Goal: Task Accomplishment & Management: Manage account settings

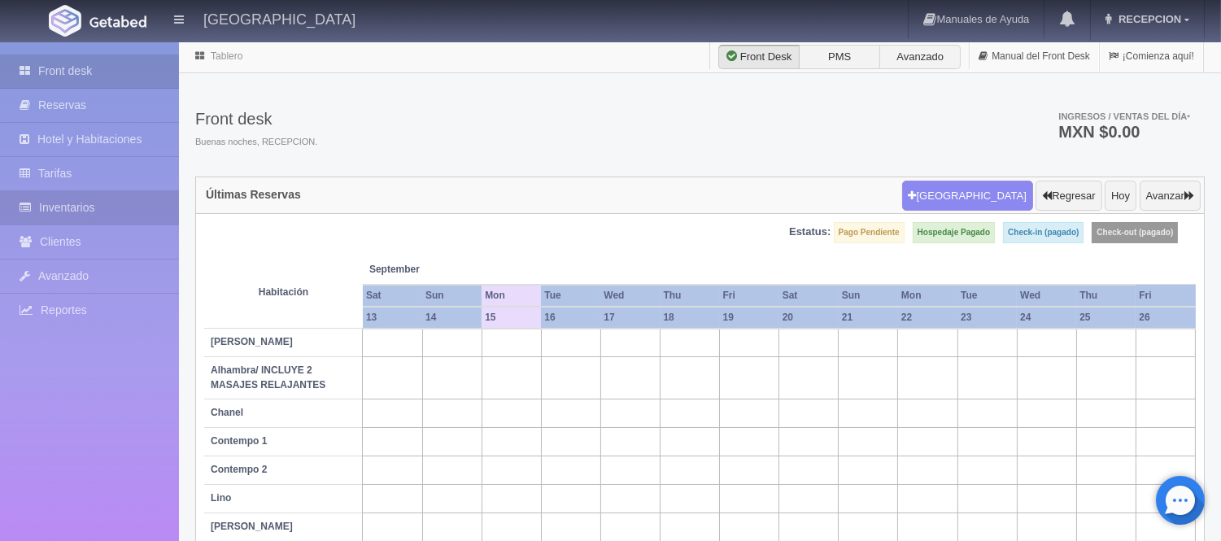
click at [70, 196] on link "Inventarios" at bounding box center [89, 207] width 179 height 33
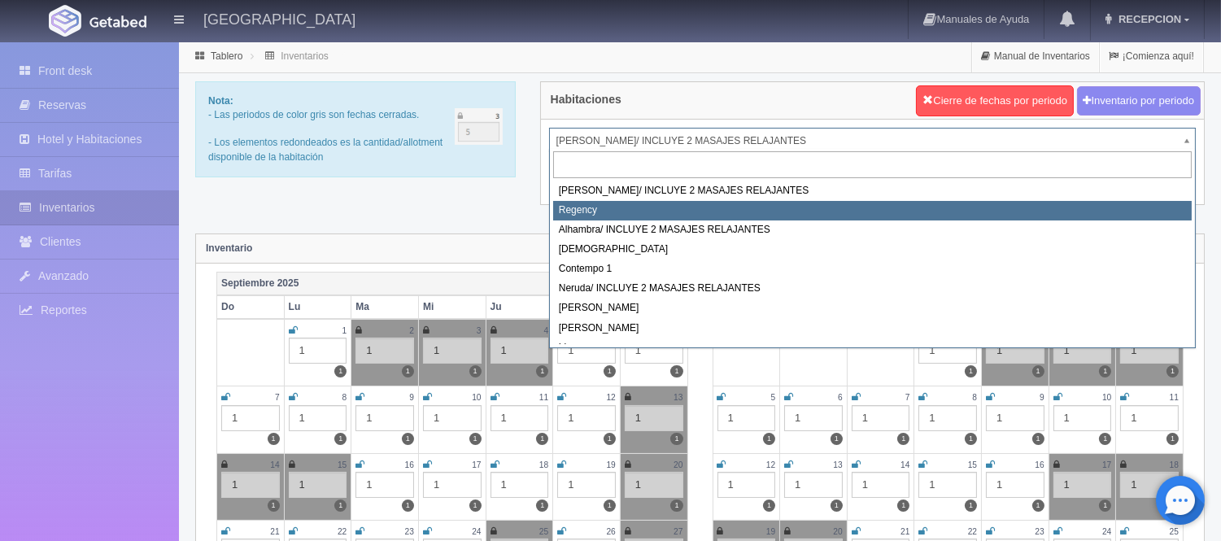
select select "718"
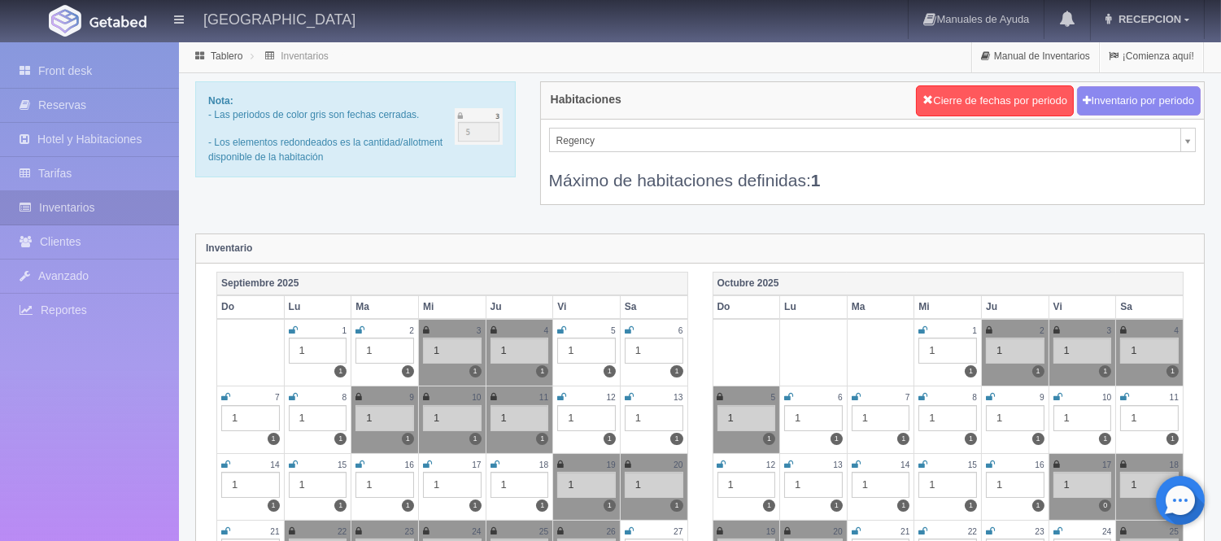
scroll to position [90, 0]
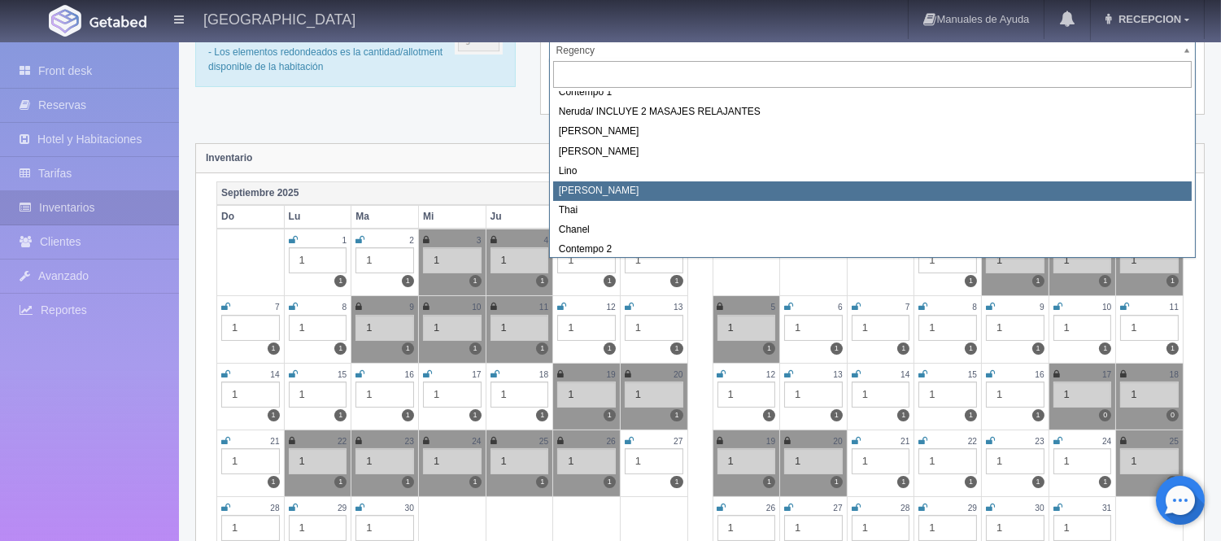
scroll to position [92, 0]
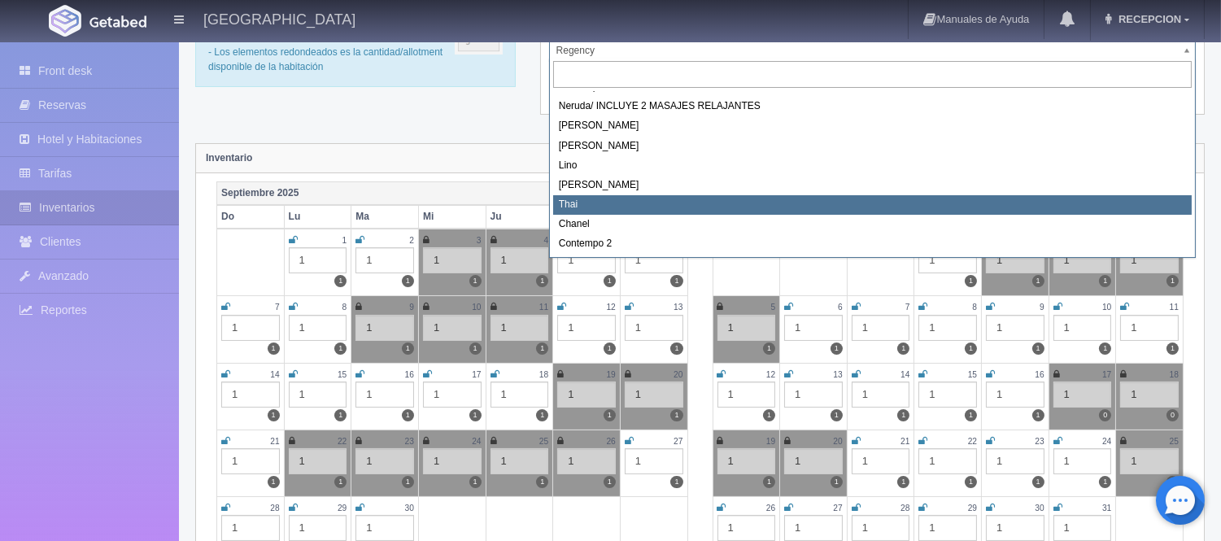
select select "727"
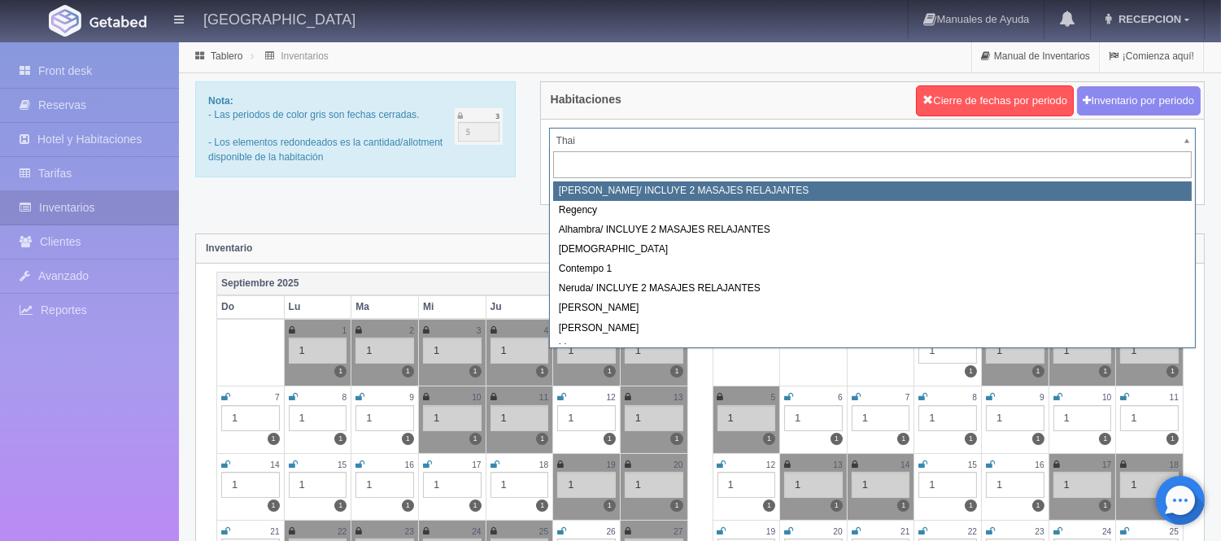
select select "717"
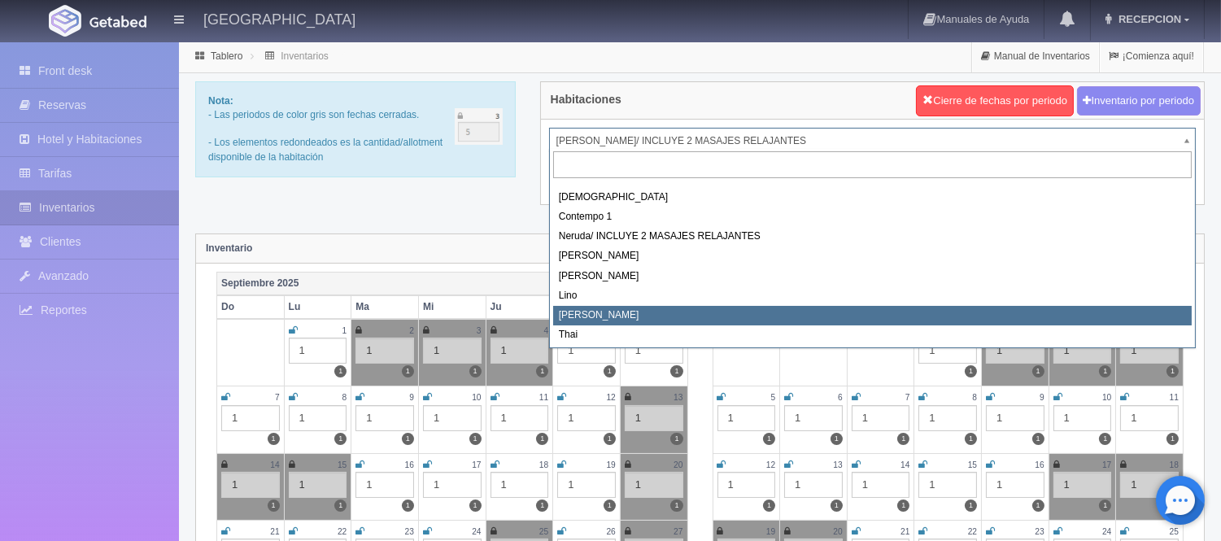
scroll to position [92, 0]
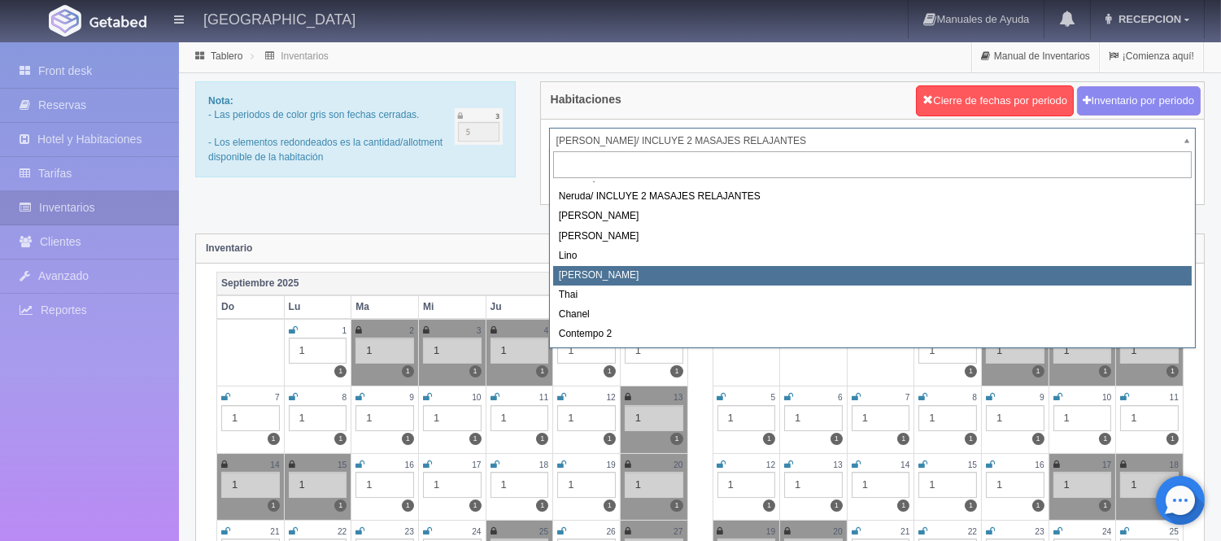
select select "726"
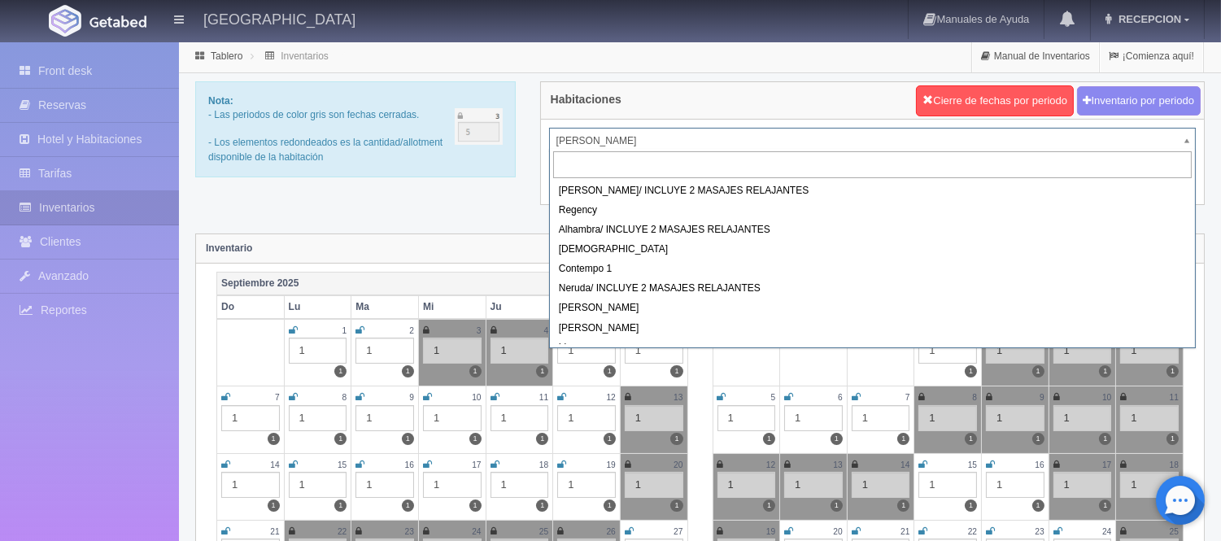
drag, startPoint x: 736, startPoint y: 138, endPoint x: 736, endPoint y: 150, distance: 11.4
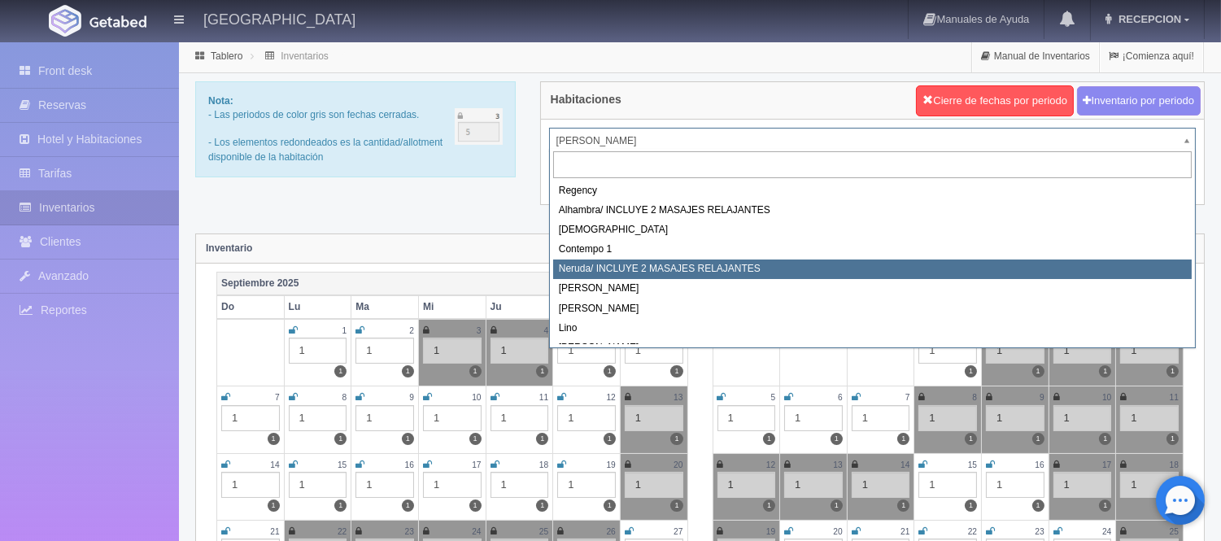
scroll to position [92, 0]
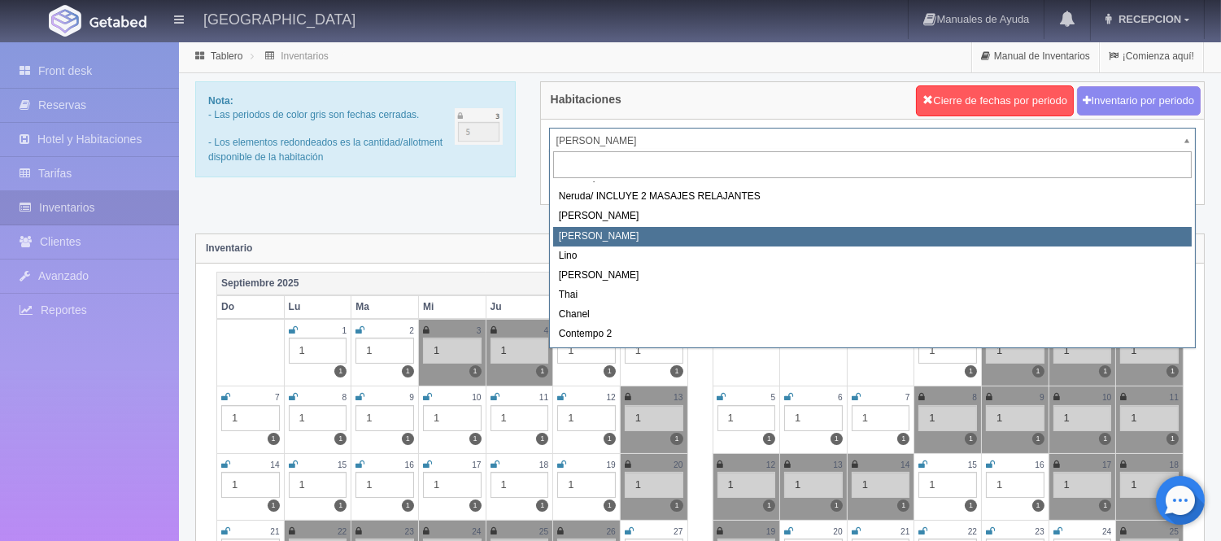
select select "724"
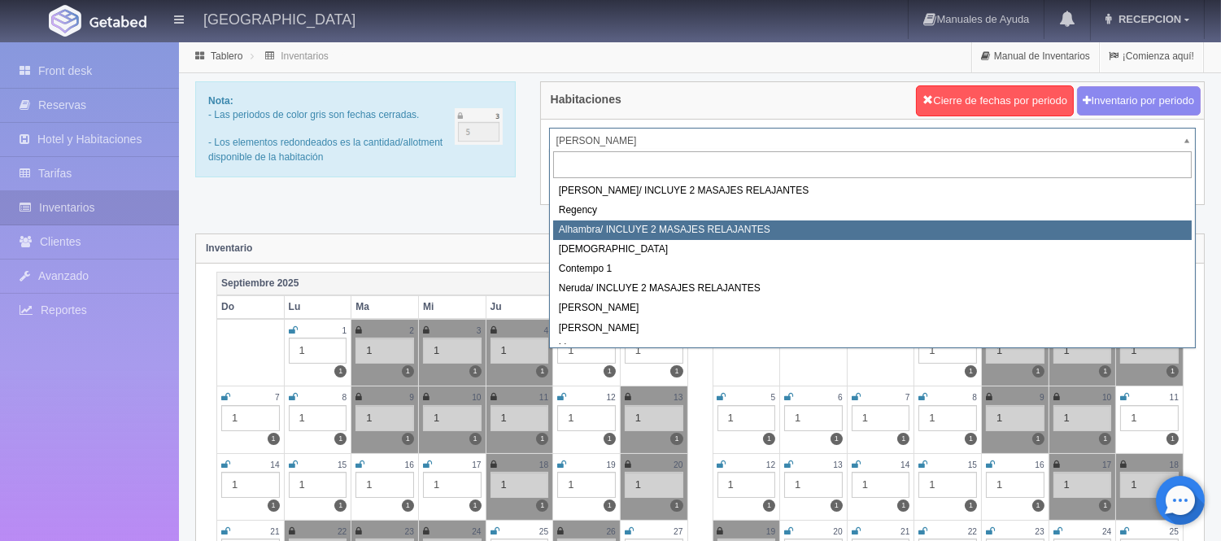
scroll to position [92, 0]
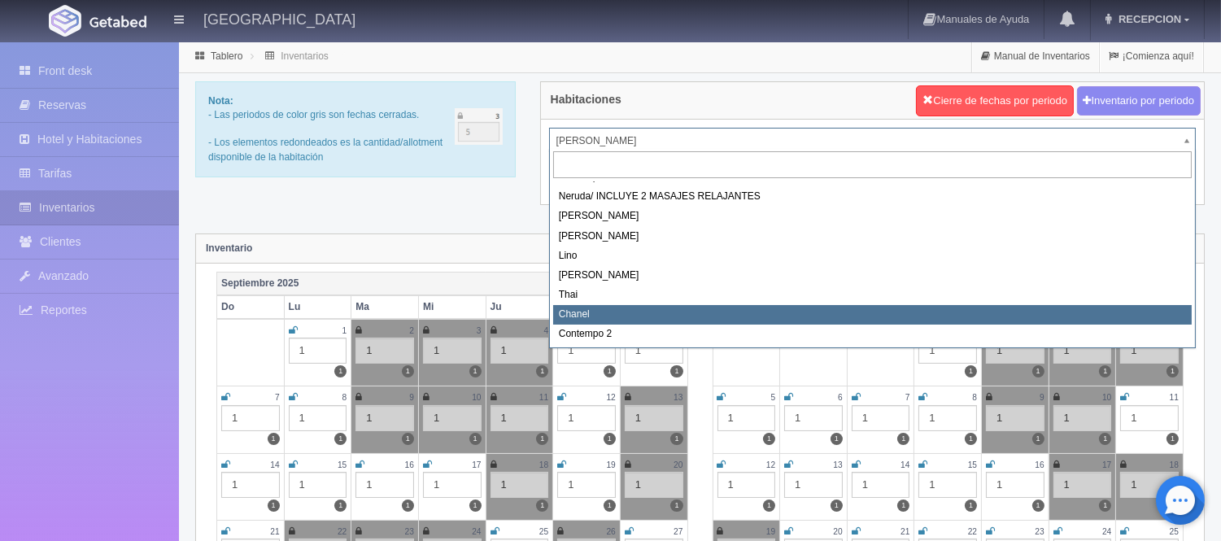
select select "728"
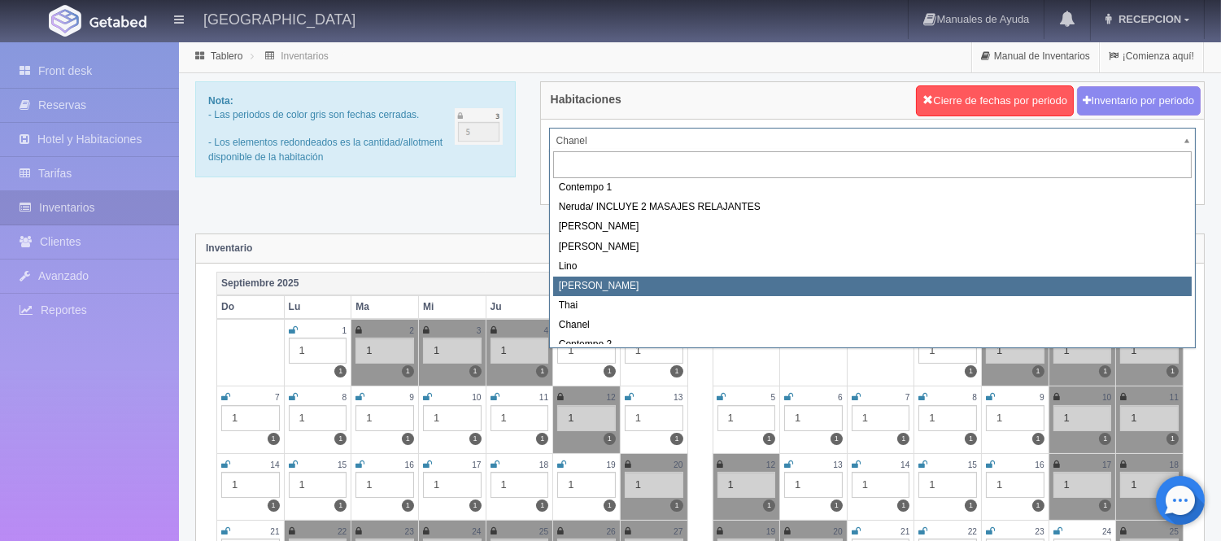
scroll to position [92, 0]
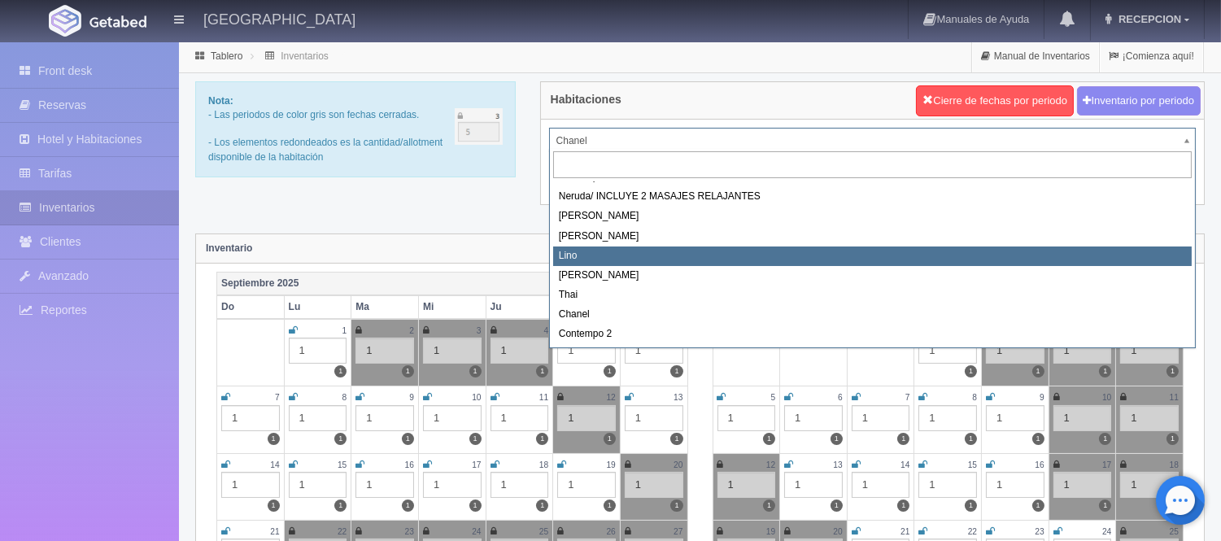
select select "725"
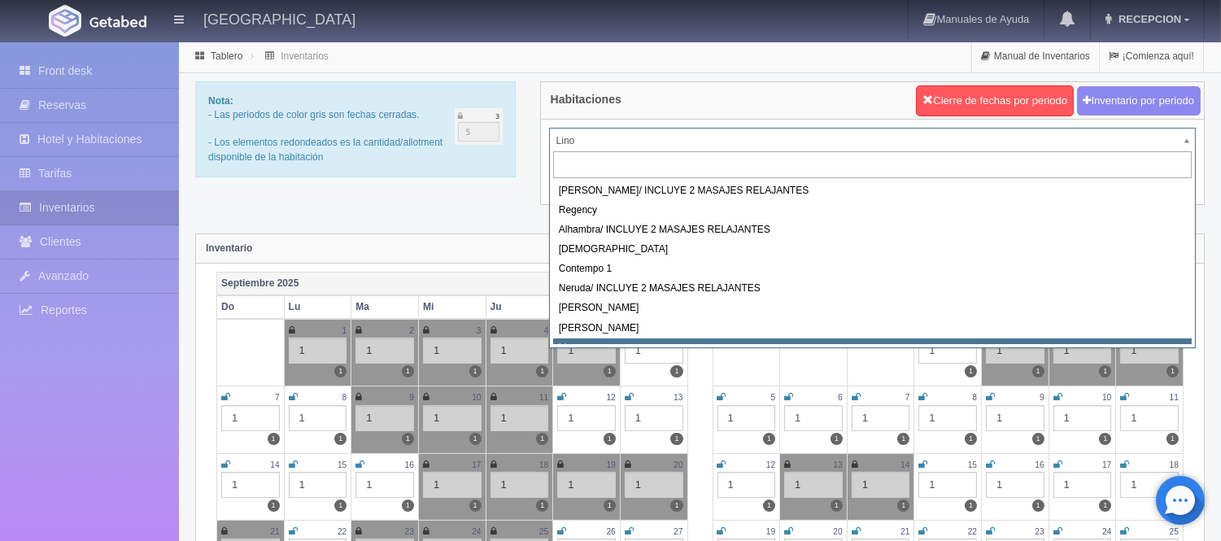
scroll to position [7, 0]
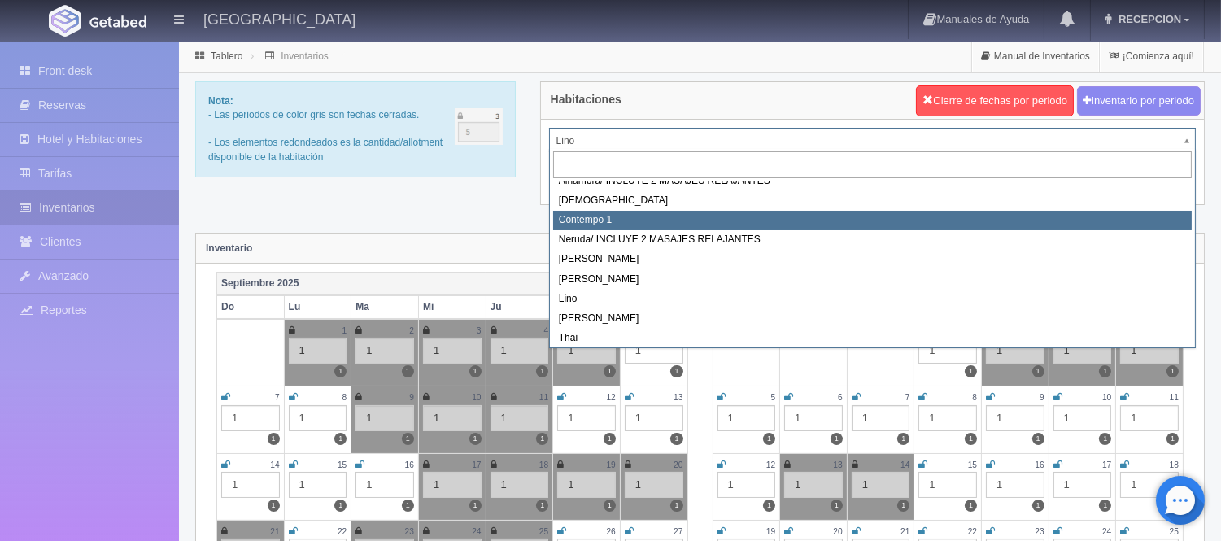
scroll to position [92, 0]
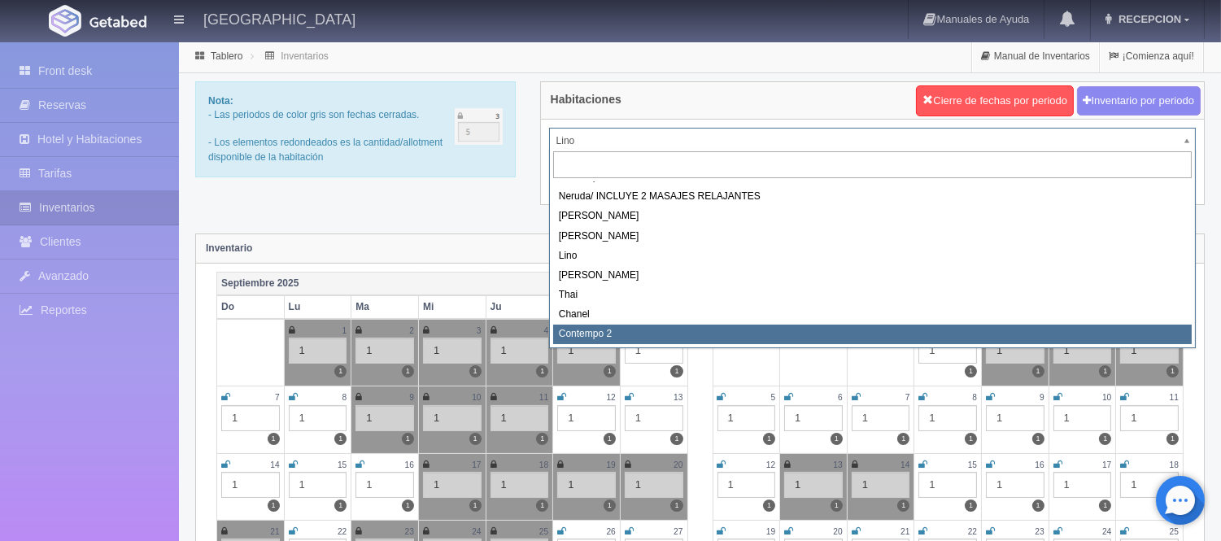
select select "2044"
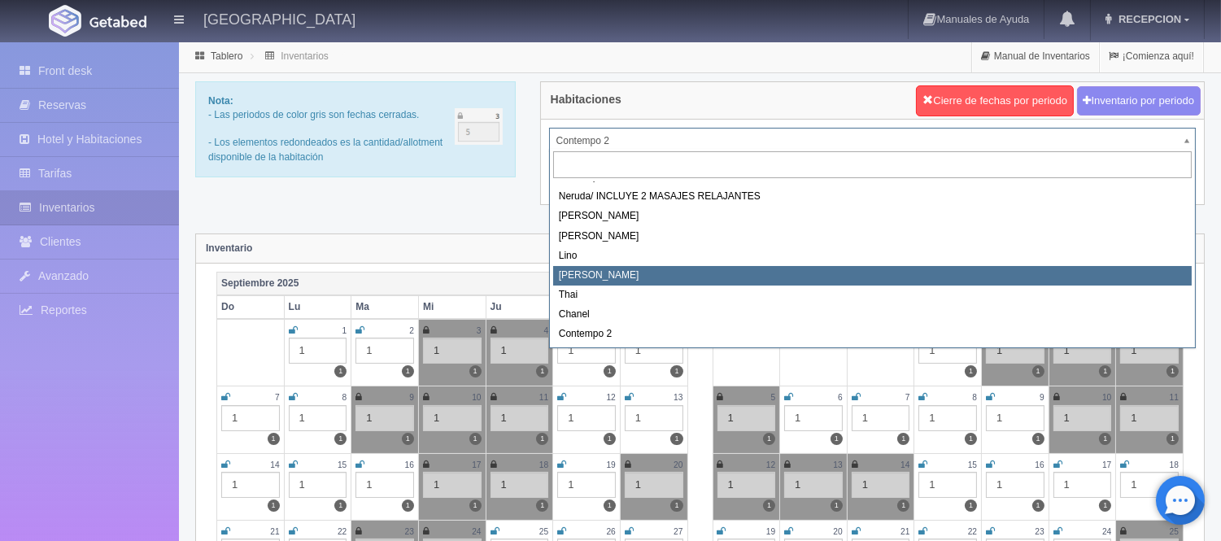
scroll to position [78, 0]
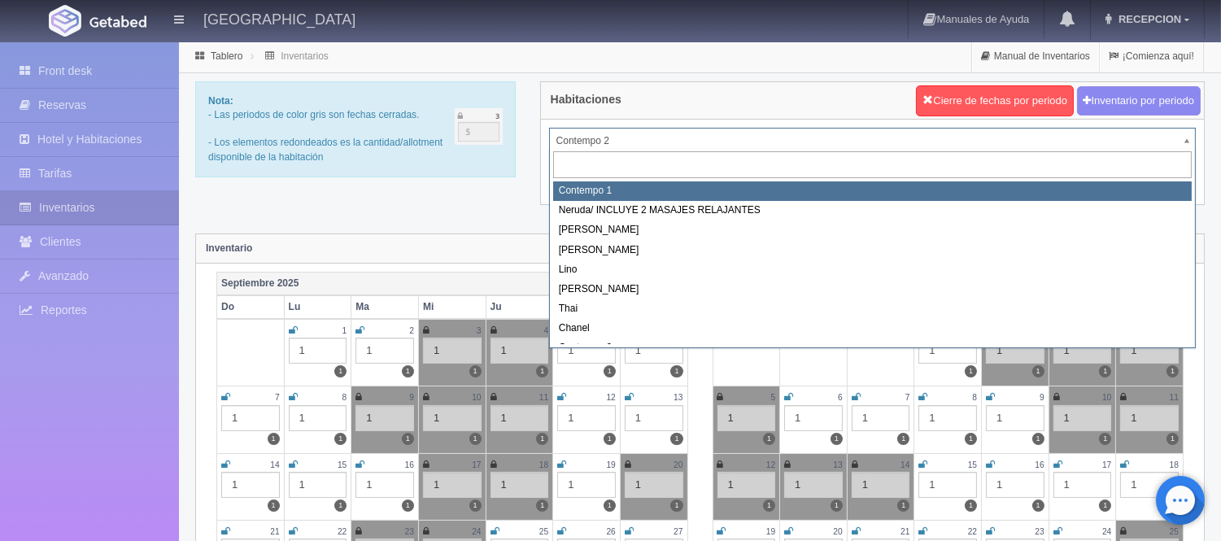
select select "721"
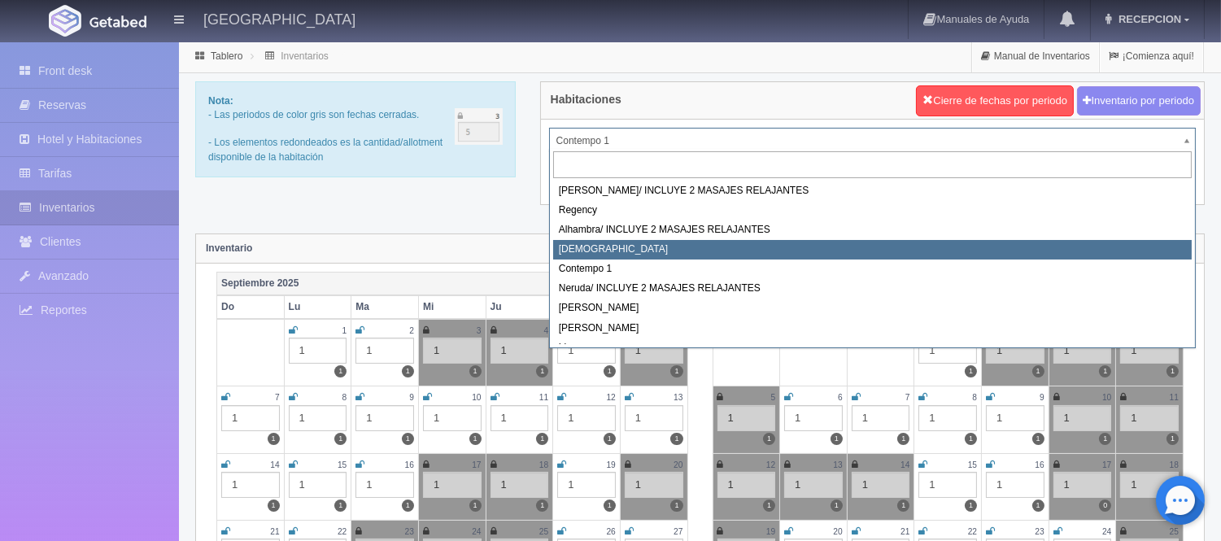
select select "720"
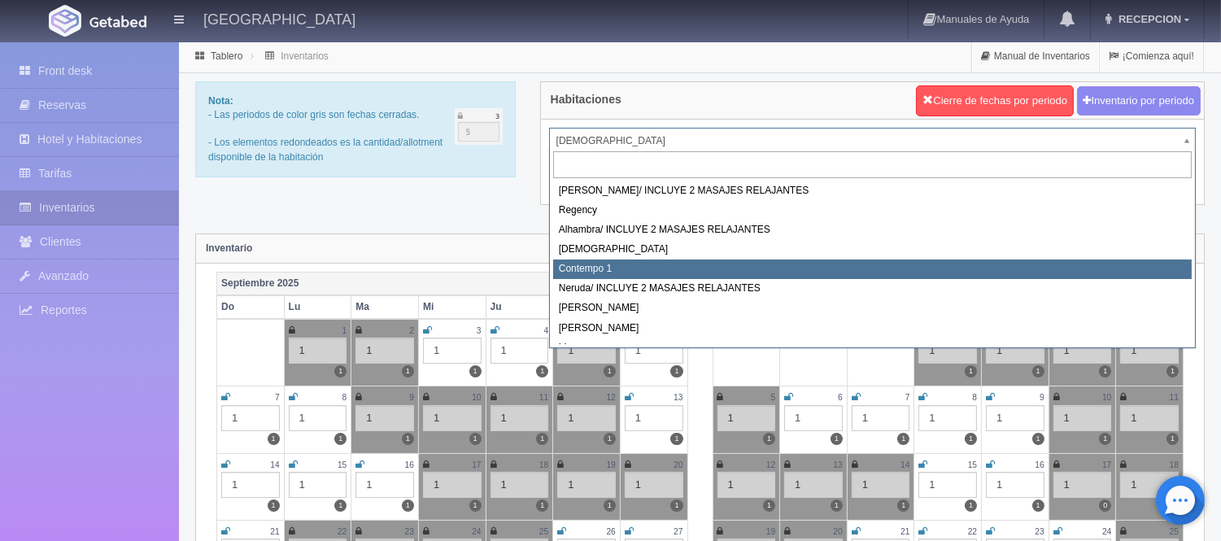
select select "721"
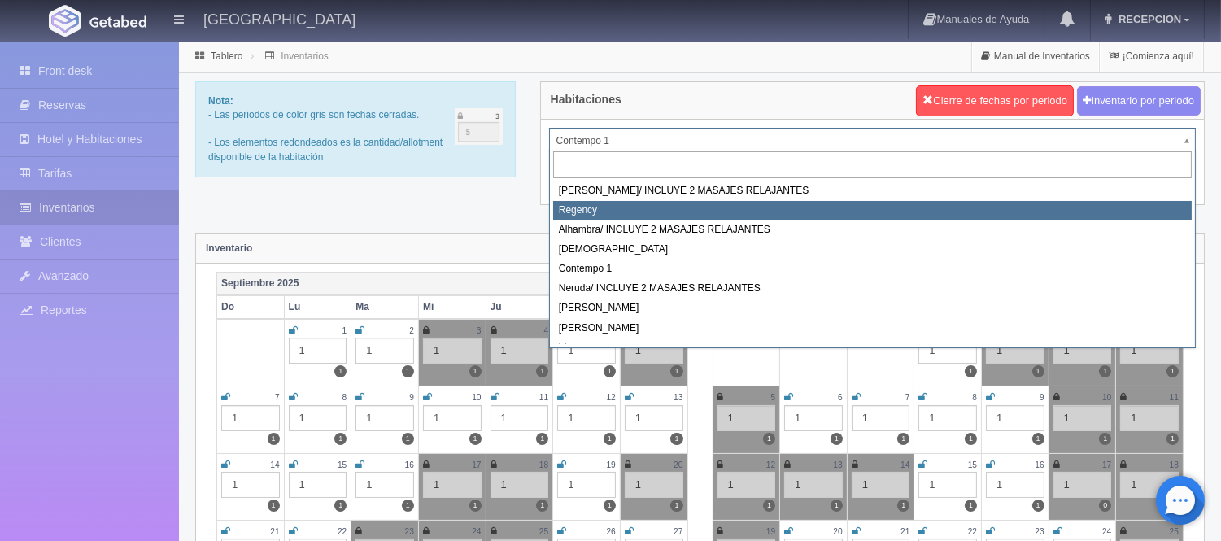
select select "718"
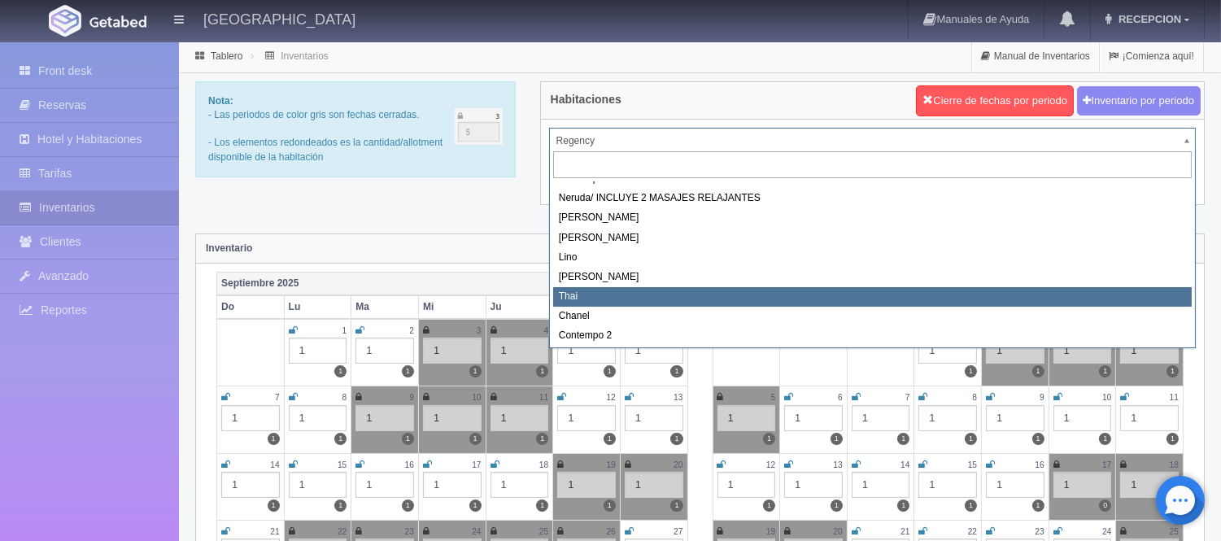
scroll to position [92, 0]
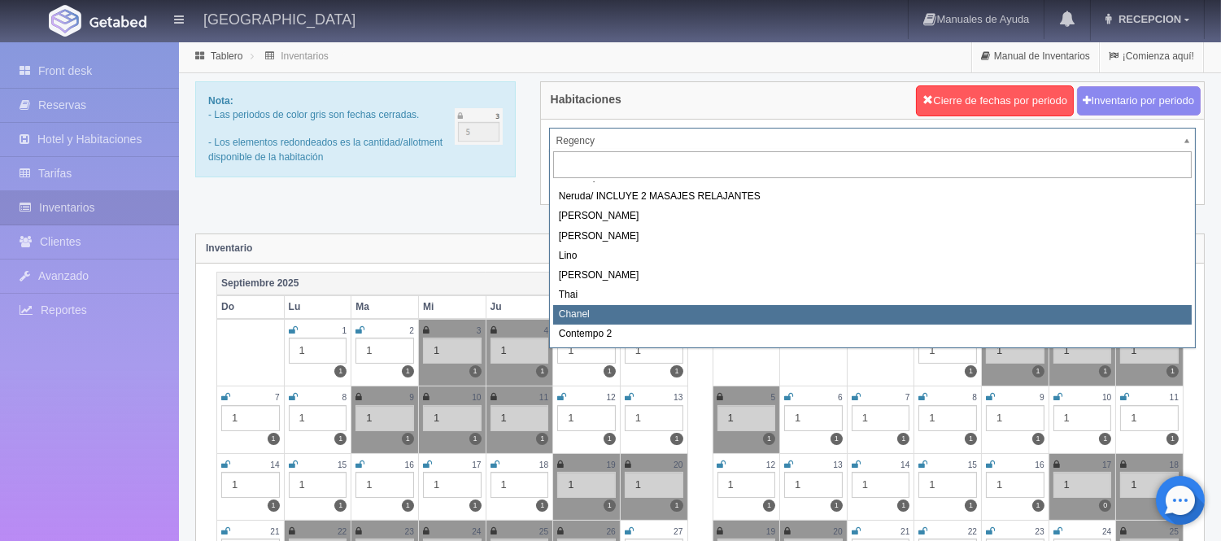
select select "728"
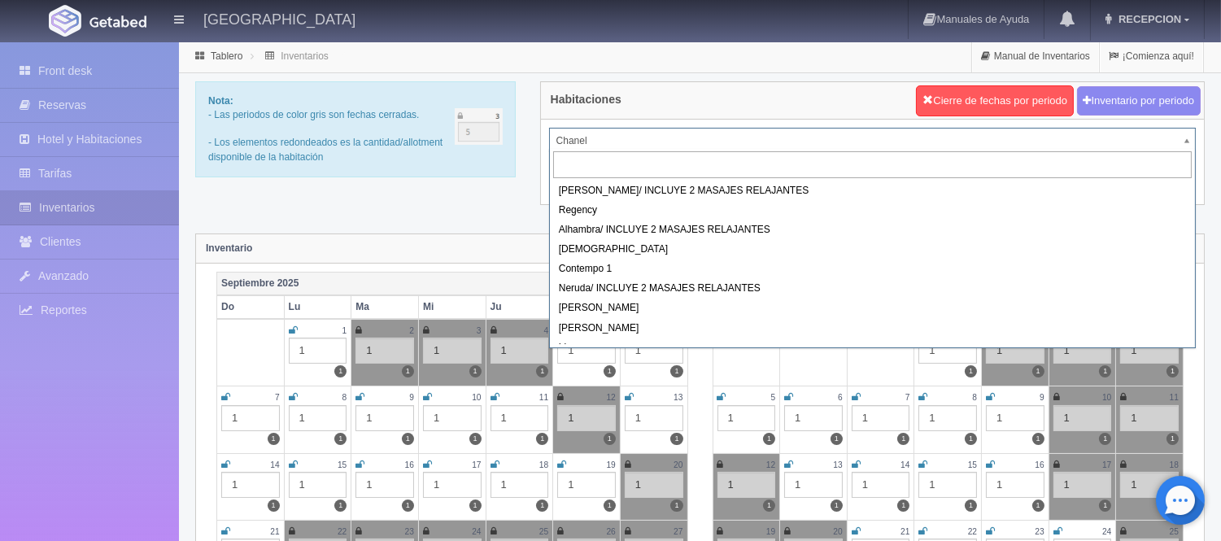
scroll to position [59, 0]
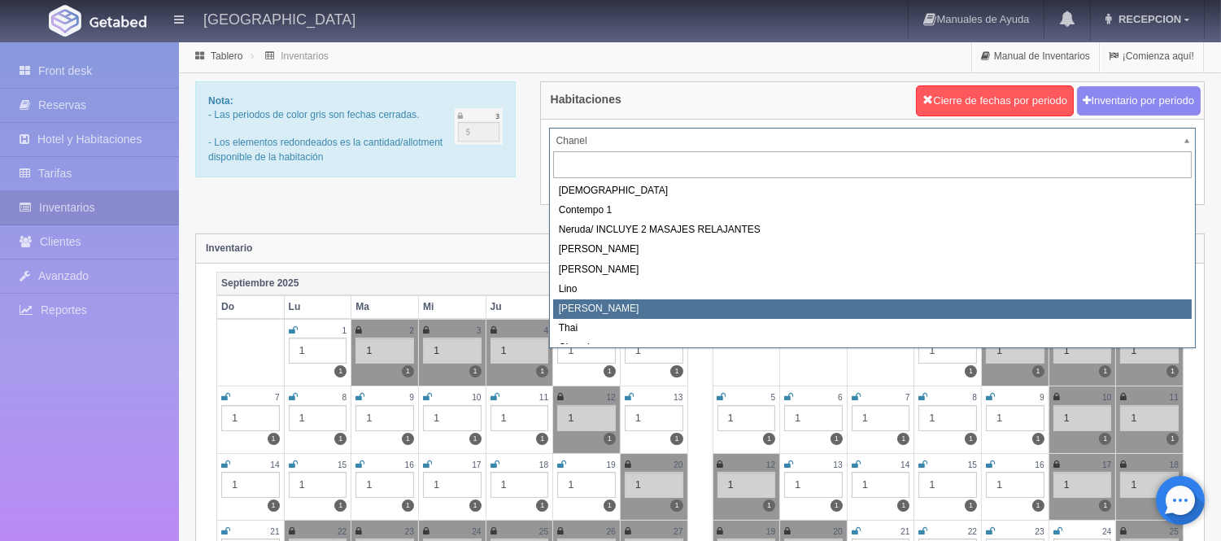
select select "726"
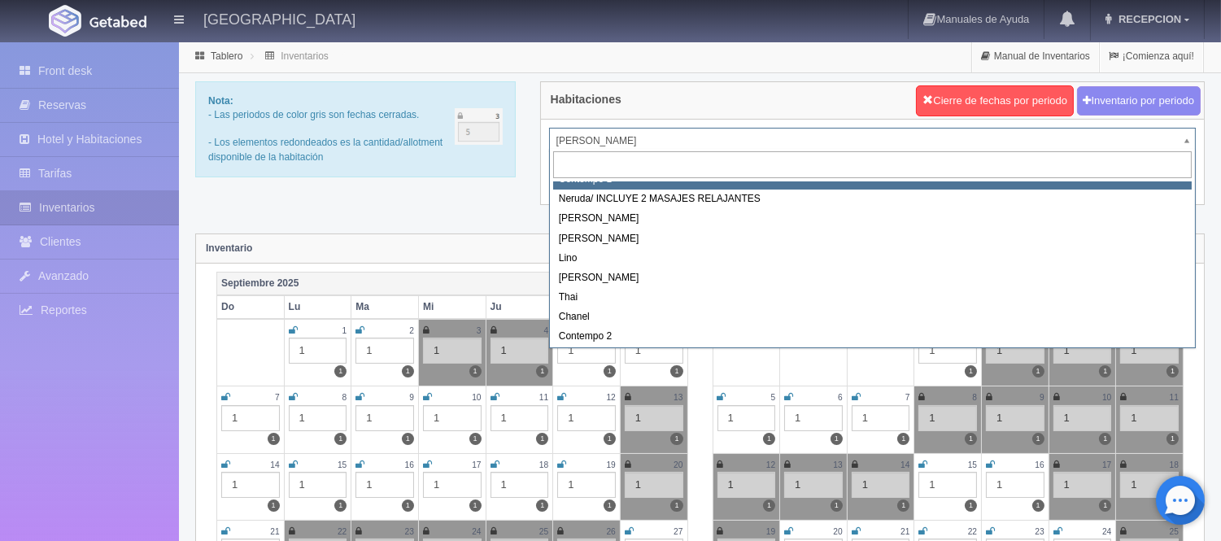
scroll to position [90, 0]
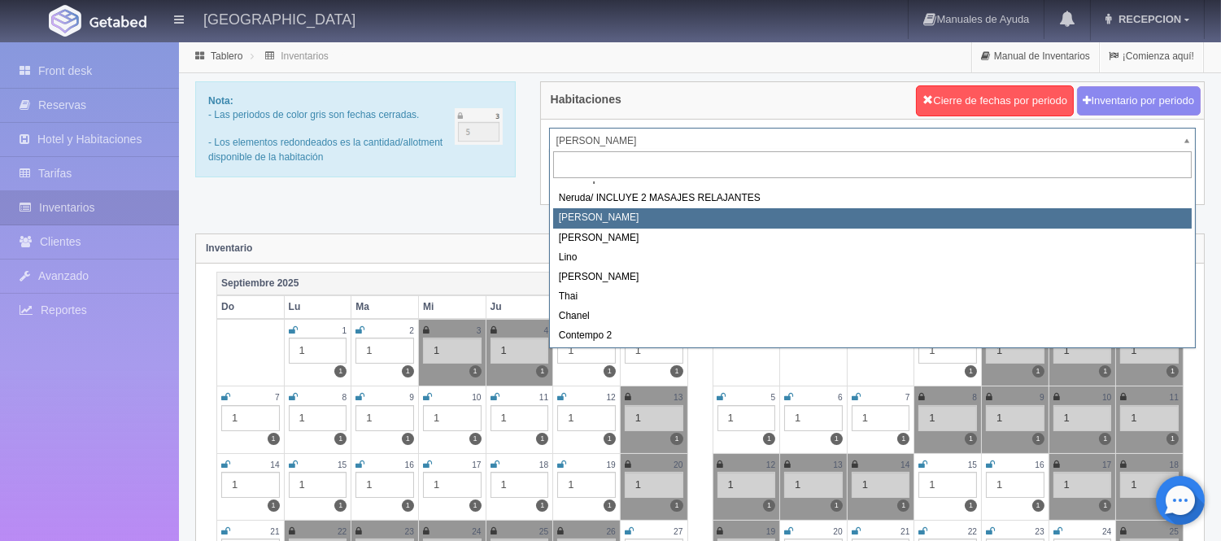
select select "723"
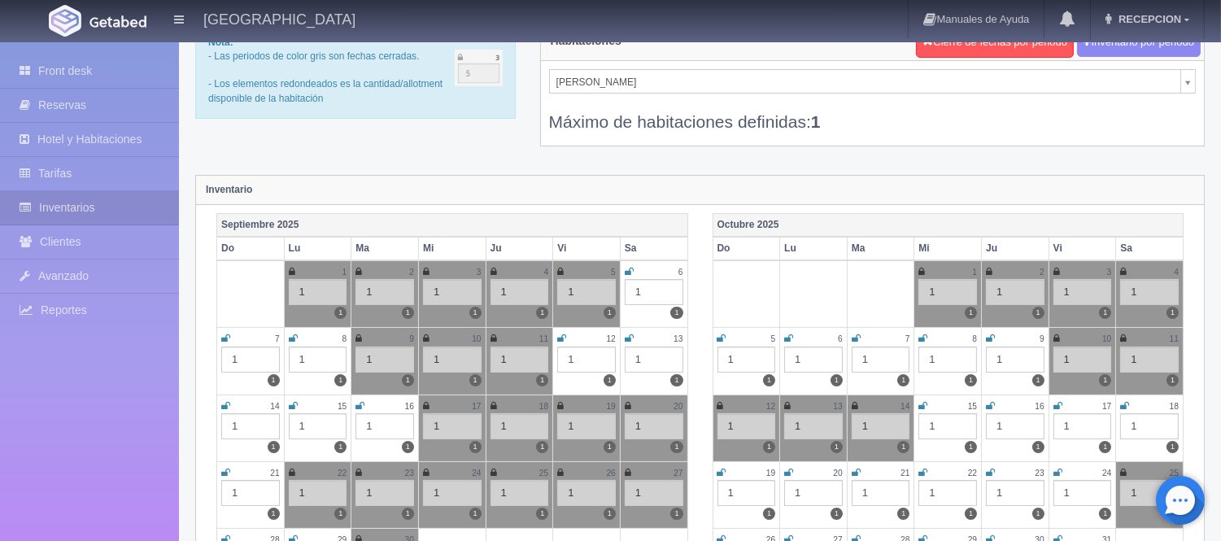
scroll to position [90, 0]
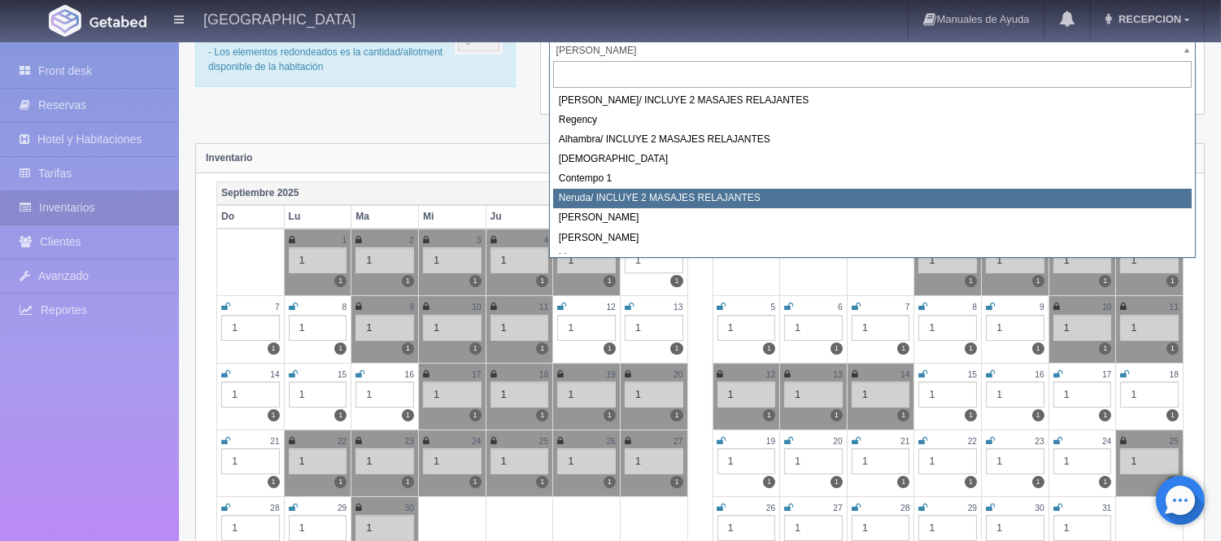
select select "722"
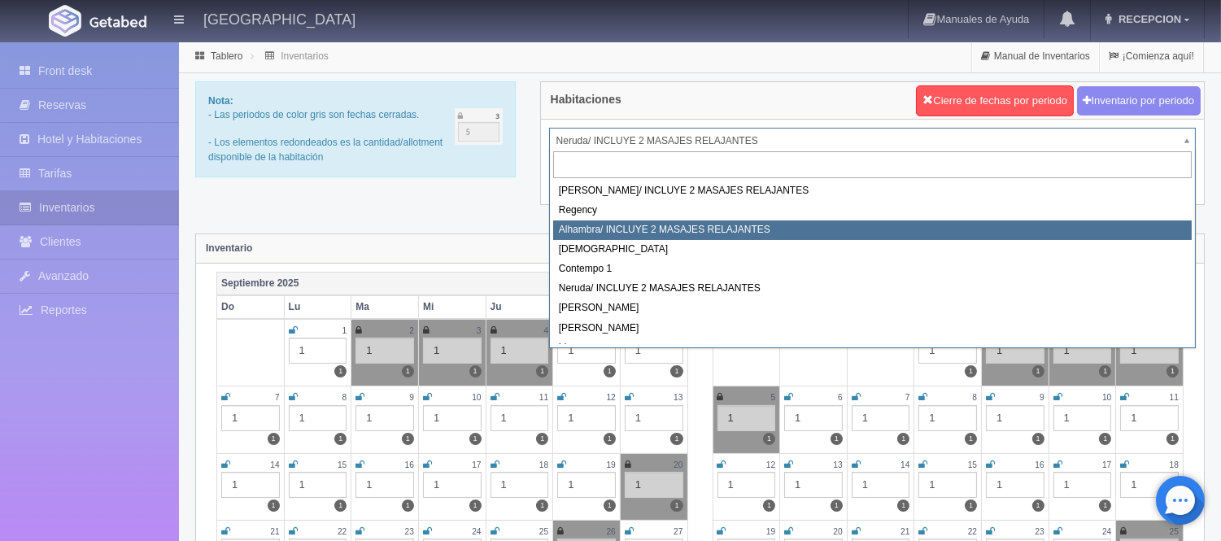
select select "719"
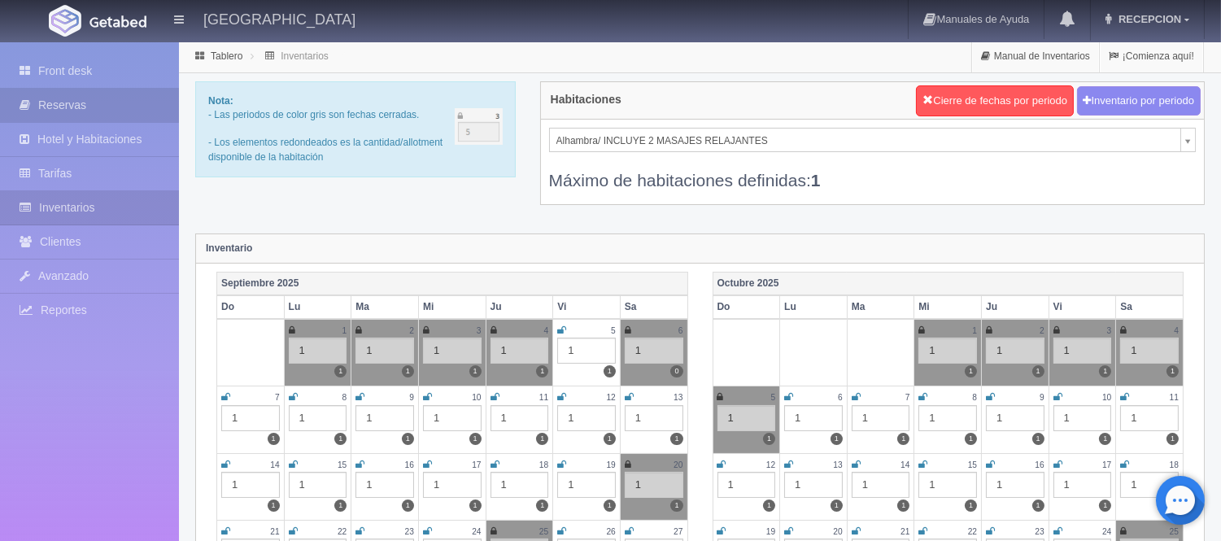
click at [98, 111] on link "Reservas" at bounding box center [89, 105] width 179 height 33
